Goal: Transaction & Acquisition: Purchase product/service

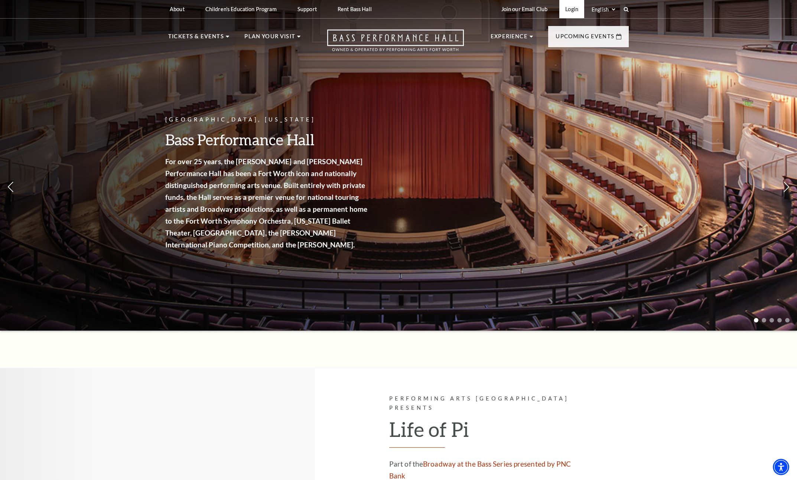
click at [573, 11] on link "Login" at bounding box center [571, 9] width 25 height 18
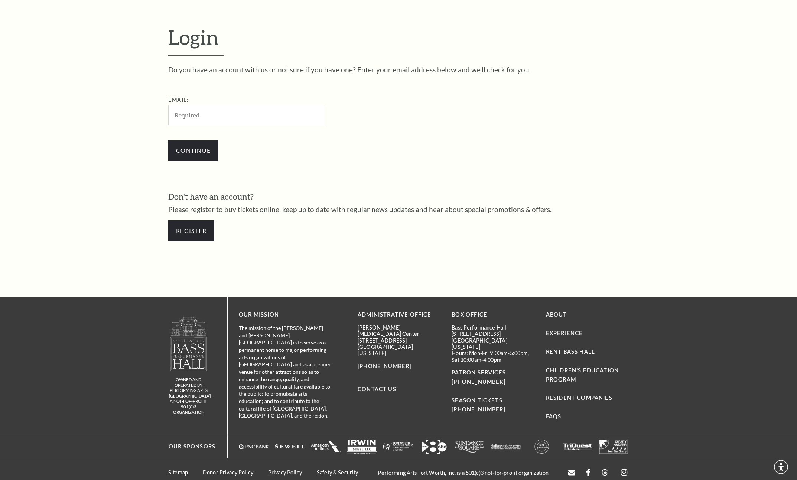
scroll to position [248, 0]
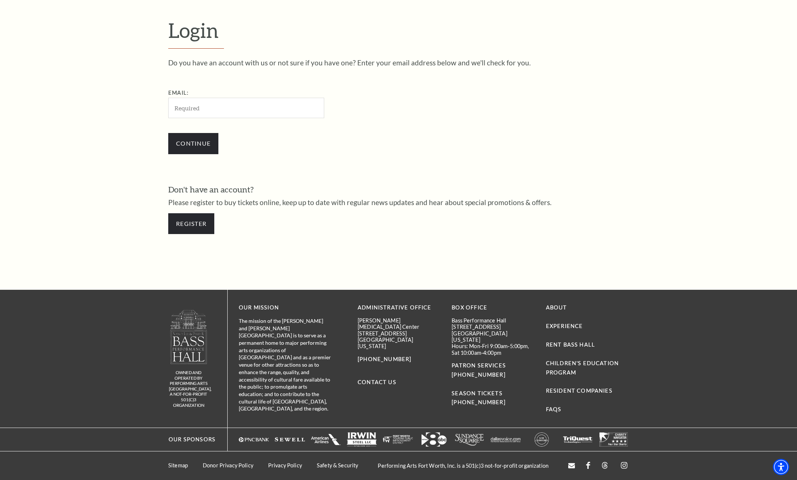
click at [263, 114] on input "Email:" at bounding box center [246, 108] width 156 height 20
type input "teddy@fapeinado.com"
click at [168, 133] on input "Continue" at bounding box center [193, 143] width 50 height 21
click at [201, 147] on input "Continue" at bounding box center [193, 143] width 50 height 21
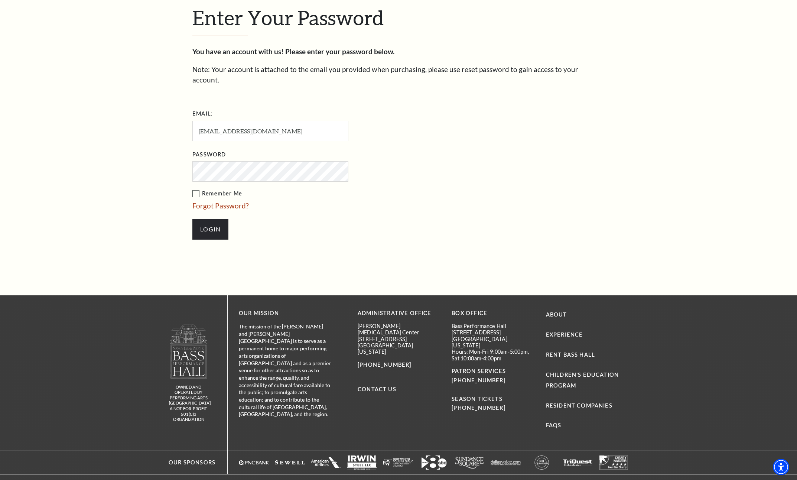
scroll to position [273, 0]
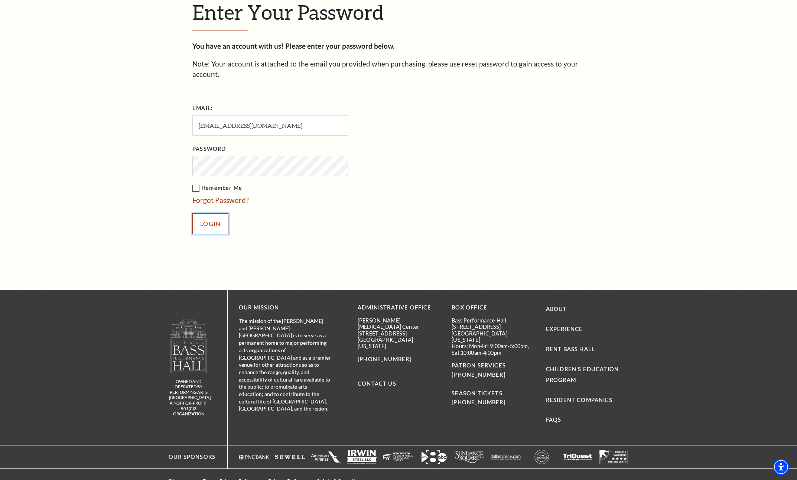
click at [210, 218] on input "Login" at bounding box center [210, 223] width 36 height 21
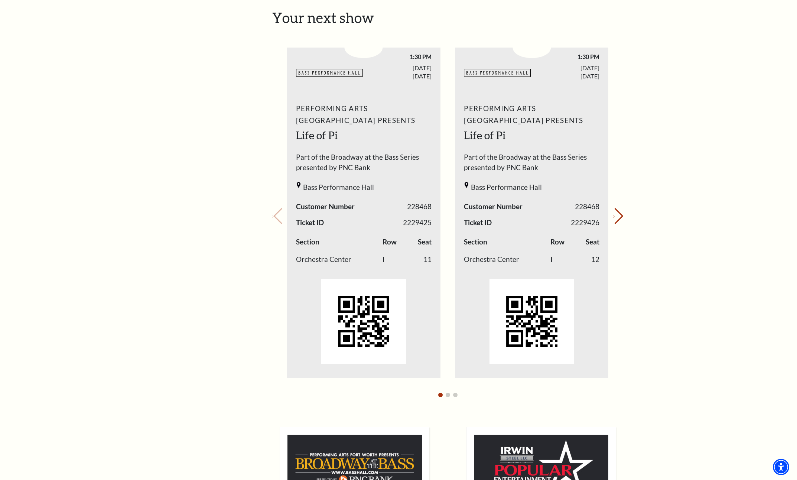
scroll to position [279, 0]
click at [318, 136] on h2 "Life of Pi" at bounding box center [364, 134] width 136 height 15
click at [319, 111] on span "Performing Arts [GEOGRAPHIC_DATA] Presents" at bounding box center [364, 114] width 136 height 24
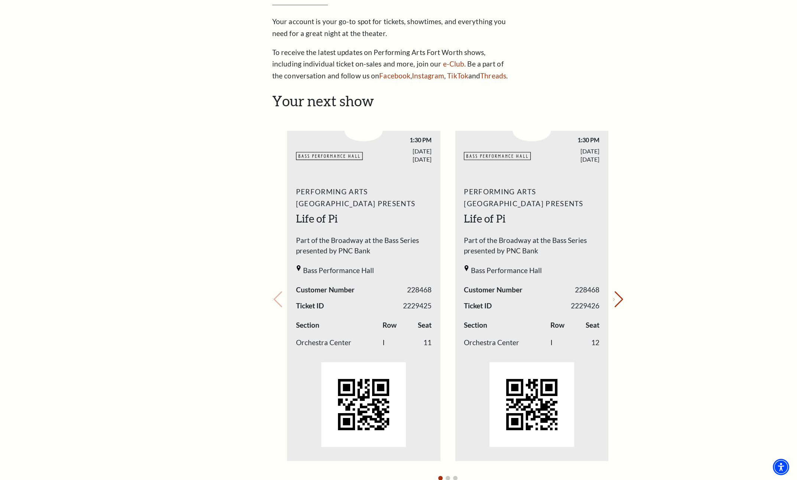
scroll to position [0, 0]
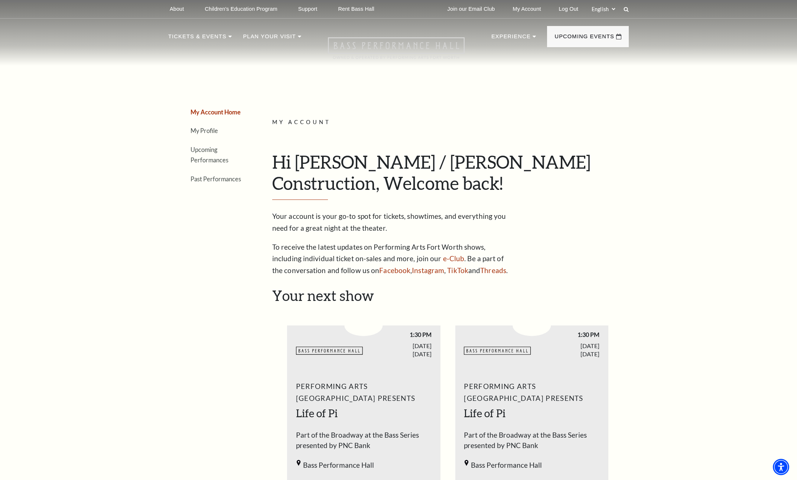
click at [392, 45] on icon "Open this option" at bounding box center [396, 48] width 137 height 22
click at [403, 47] on icon "Open this option" at bounding box center [396, 48] width 137 height 22
click at [212, 157] on link "Upcoming Performances" at bounding box center [210, 155] width 38 height 18
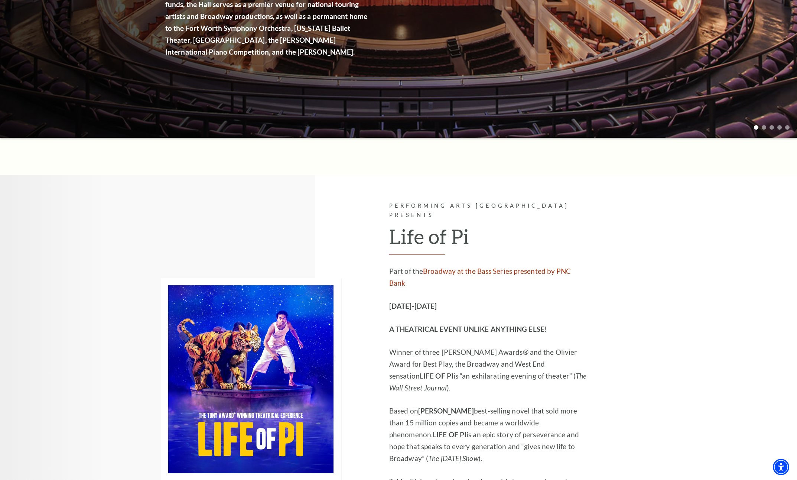
scroll to position [203, 0]
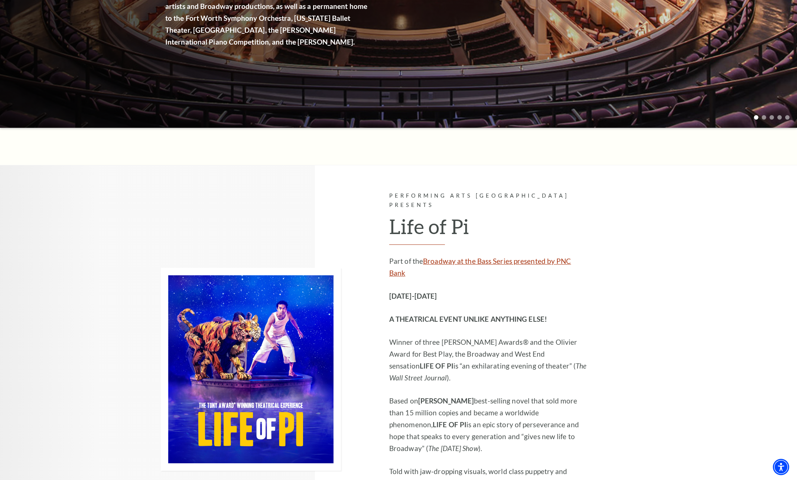
click at [481, 257] on link "Broadway at the Bass Series presented by PNC Bank" at bounding box center [480, 267] width 182 height 20
click at [524, 257] on link "Broadway at the Bass Series presented by PNC Bank" at bounding box center [480, 267] width 182 height 20
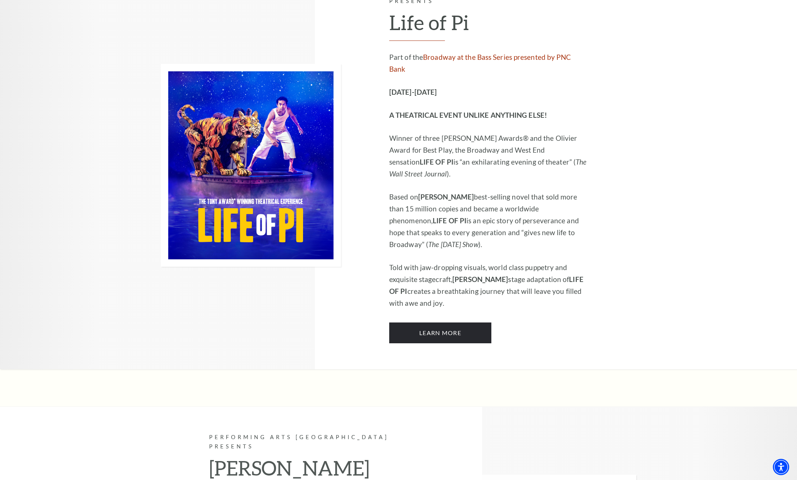
scroll to position [407, 0]
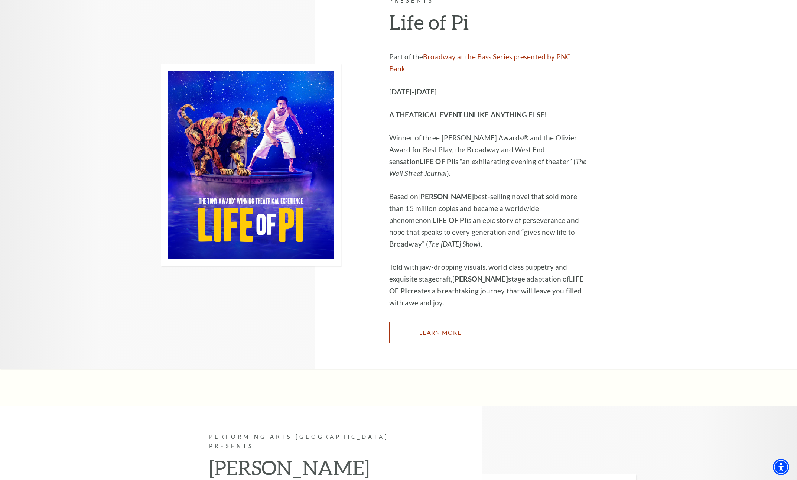
click at [451, 322] on link "Learn More" at bounding box center [440, 332] width 102 height 21
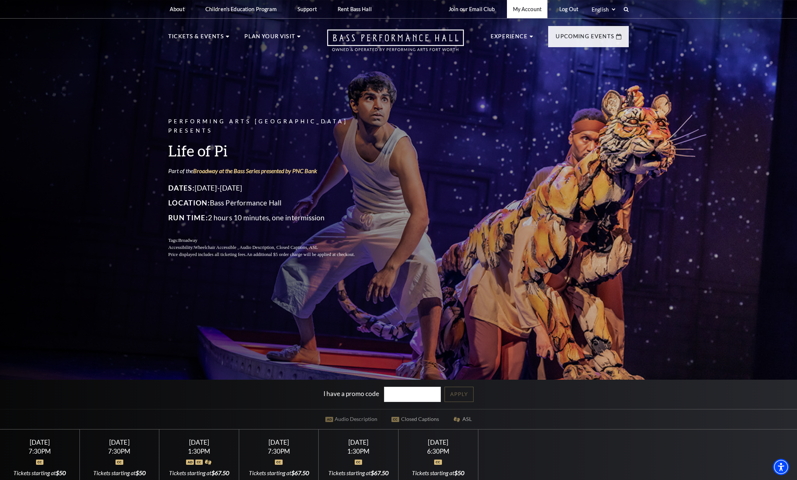
click at [526, 9] on link "My Account" at bounding box center [527, 9] width 40 height 18
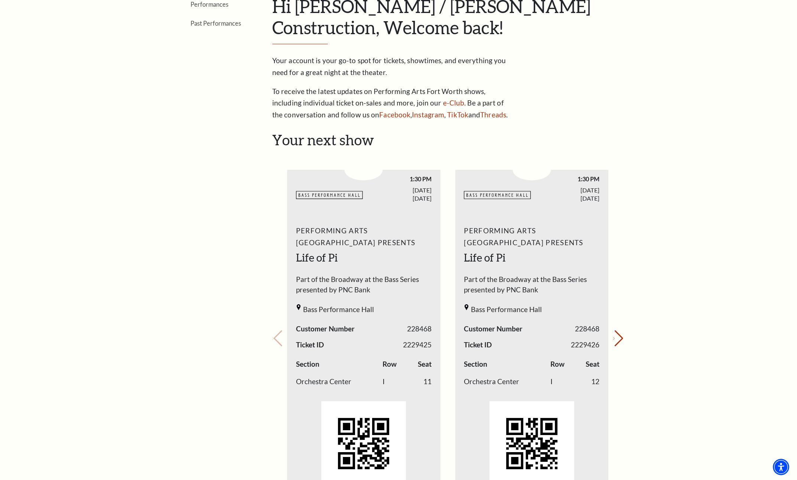
scroll to position [159, 0]
